Goal: Transaction & Acquisition: Purchase product/service

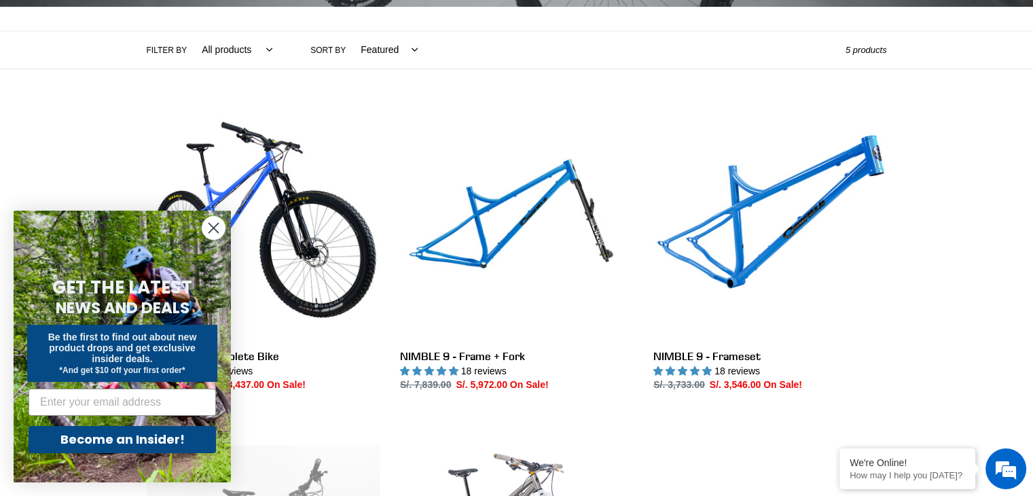
scroll to position [291, 0]
click at [217, 232] on icon "Close dialog" at bounding box center [214, 229] width 10 height 10
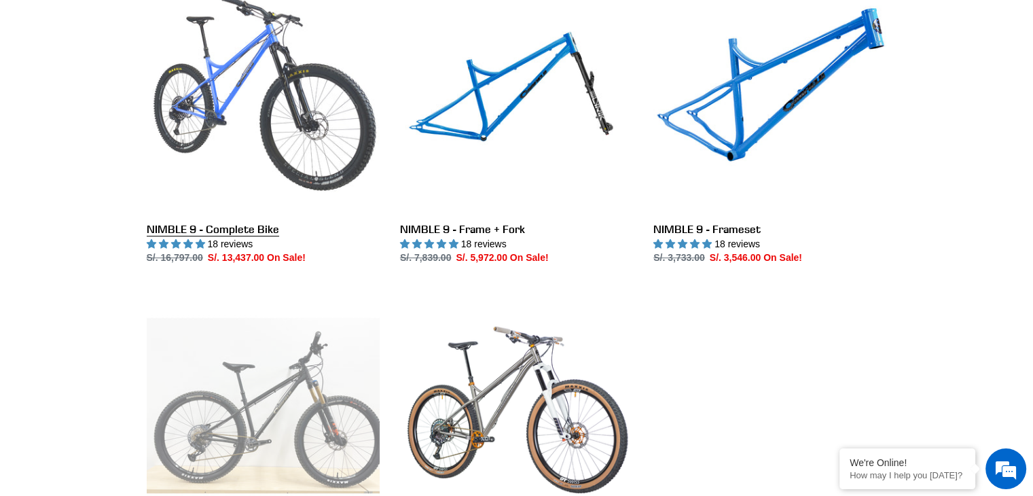
scroll to position [0, 0]
click at [193, 94] on link "NIMBLE 9 - Complete Bike" at bounding box center [263, 123] width 233 height 286
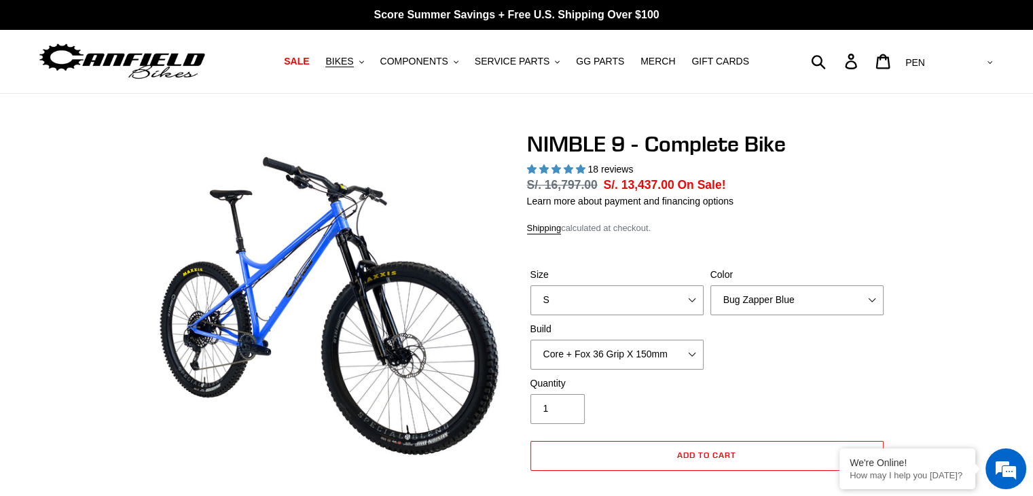
select select "highest-rating"
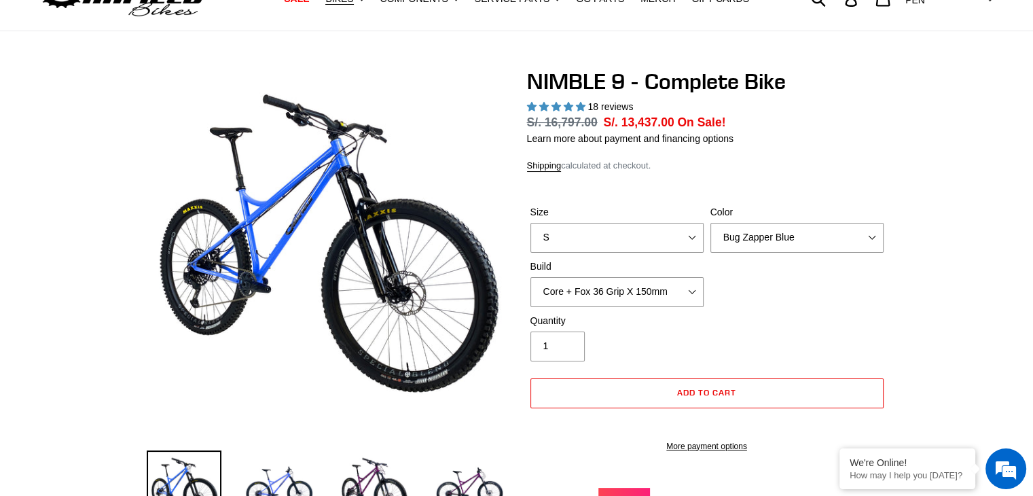
scroll to position [67, 0]
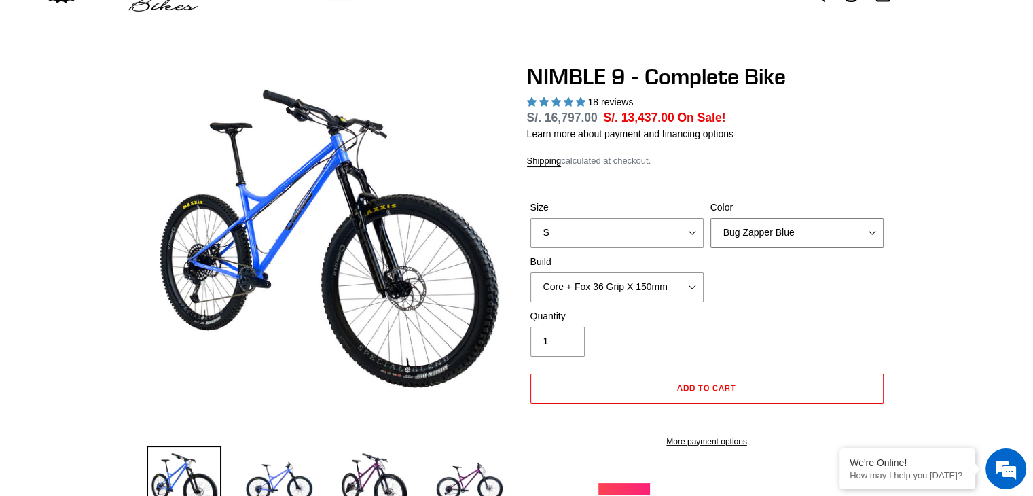
click at [758, 230] on select "Bug Zapper Blue Purple Haze - Sold Out Galaxy Black" at bounding box center [797, 233] width 173 height 30
select select "Galaxy Black"
click at [711, 218] on select "Bug Zapper Blue Purple Haze - Sold Out Galaxy Black" at bounding box center [797, 233] width 173 height 30
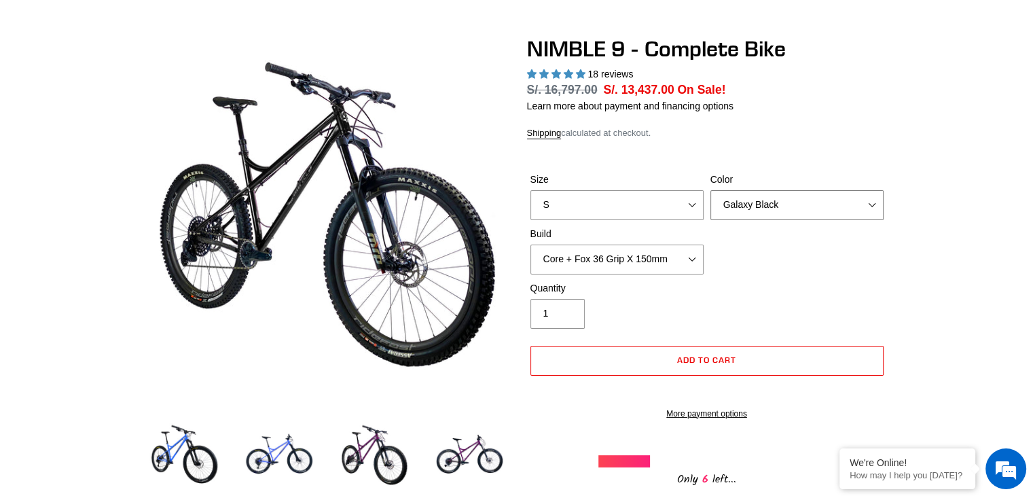
scroll to position [95, 0]
